Goal: Information Seeking & Learning: Learn about a topic

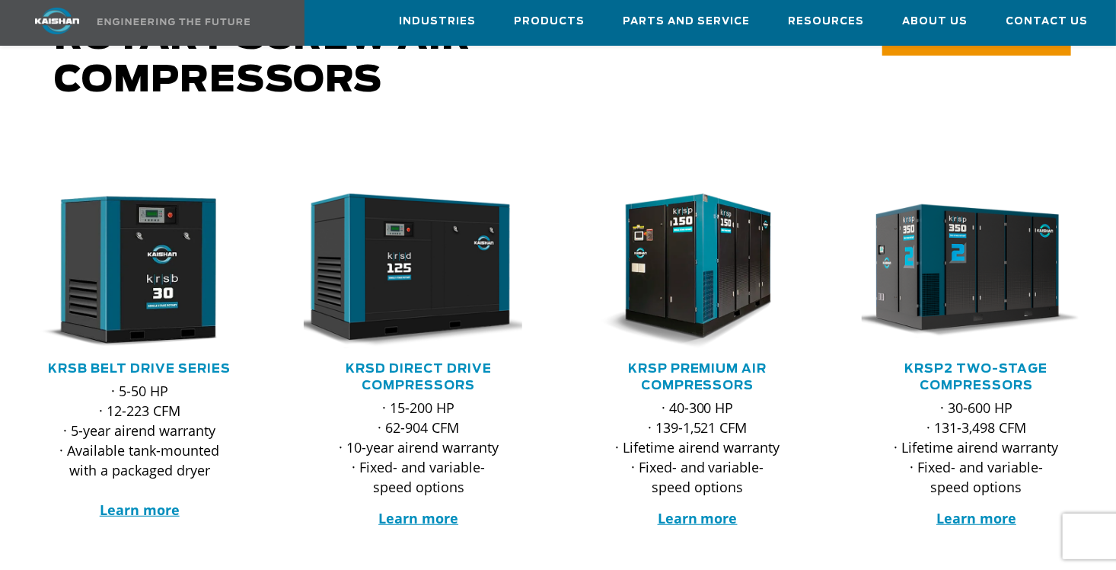
scroll to position [152, 0]
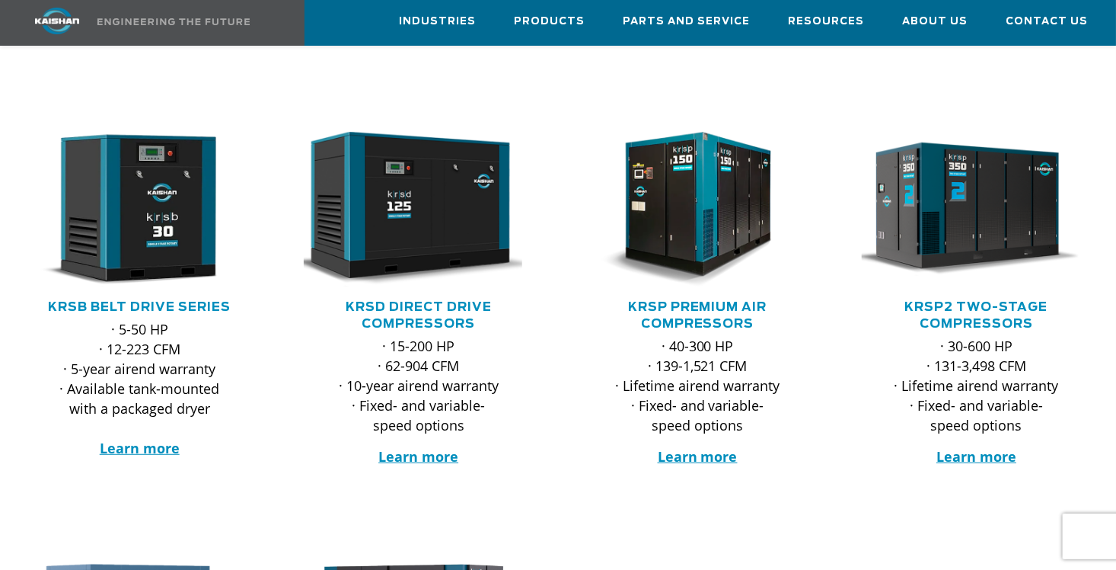
scroll to position [305, 0]
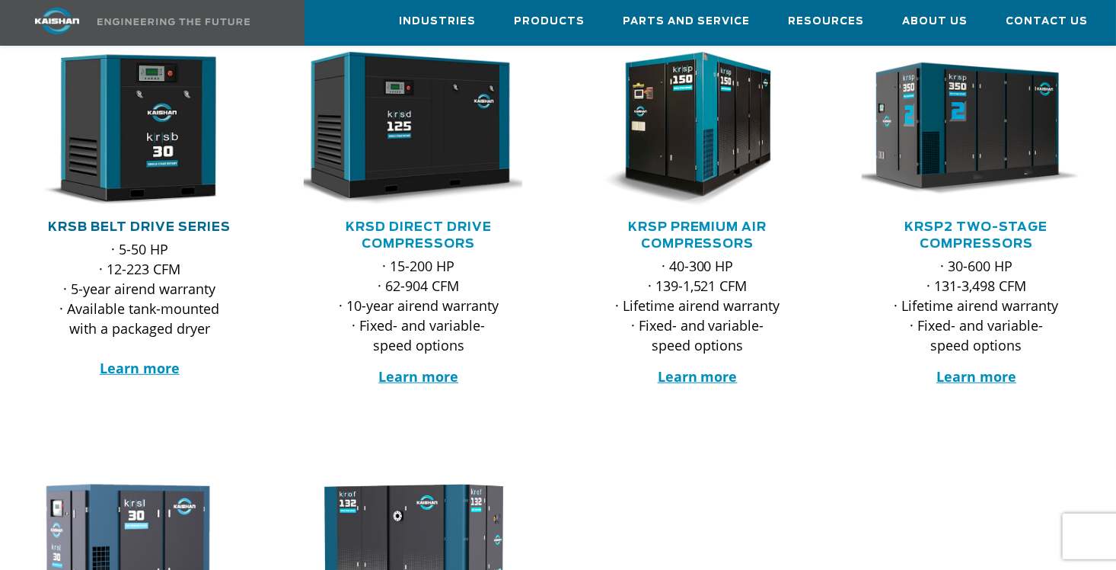
click at [171, 221] on link "KRSB Belt Drive Series" at bounding box center [139, 227] width 183 height 12
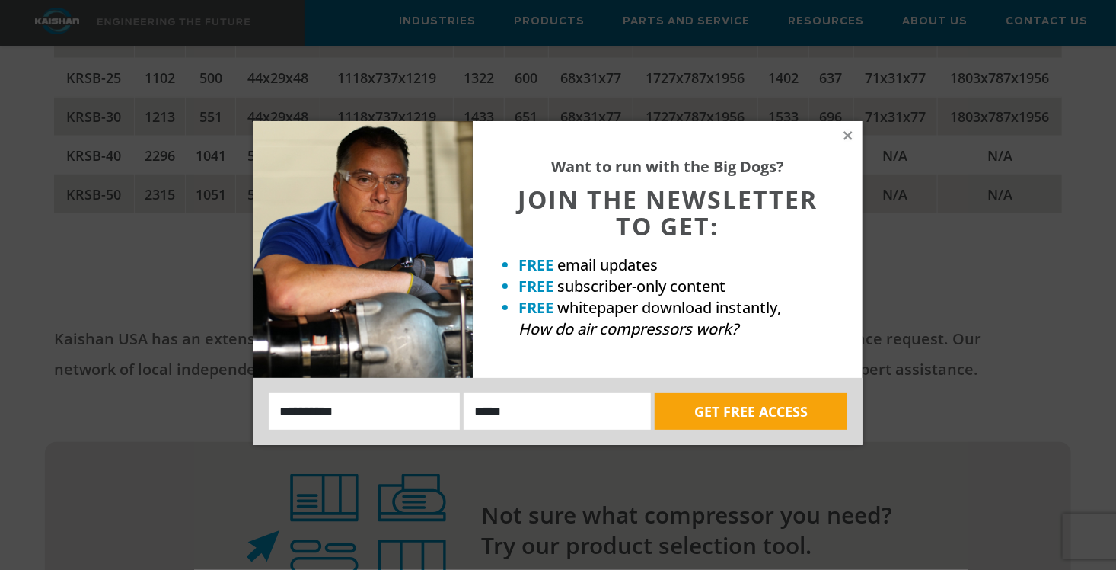
scroll to position [3275, 0]
click at [846, 133] on icon at bounding box center [848, 135] width 8 height 8
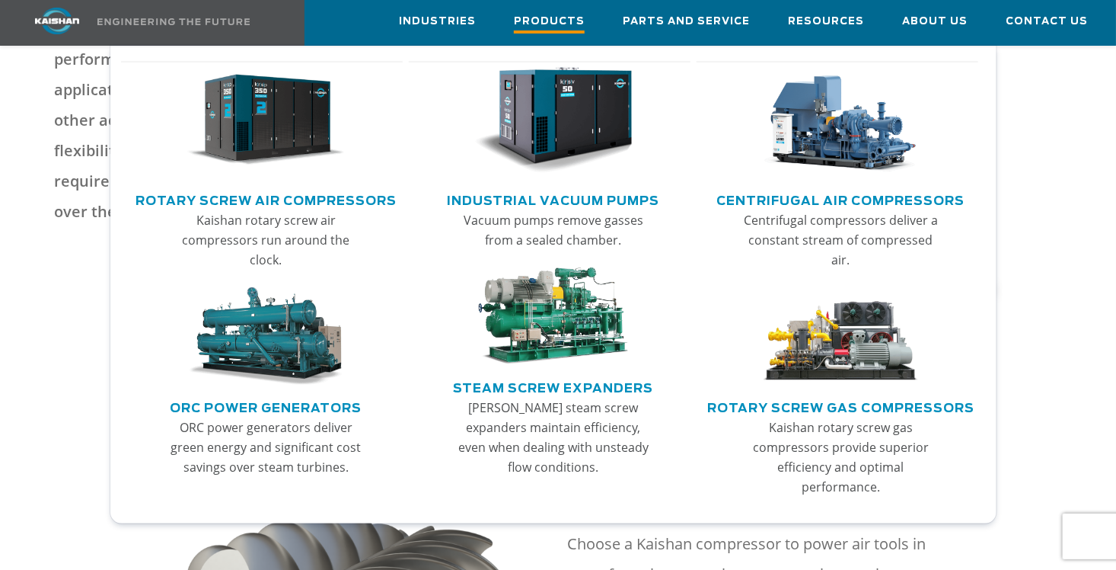
scroll to position [533, 0]
